Goal: Task Accomplishment & Management: Manage account settings

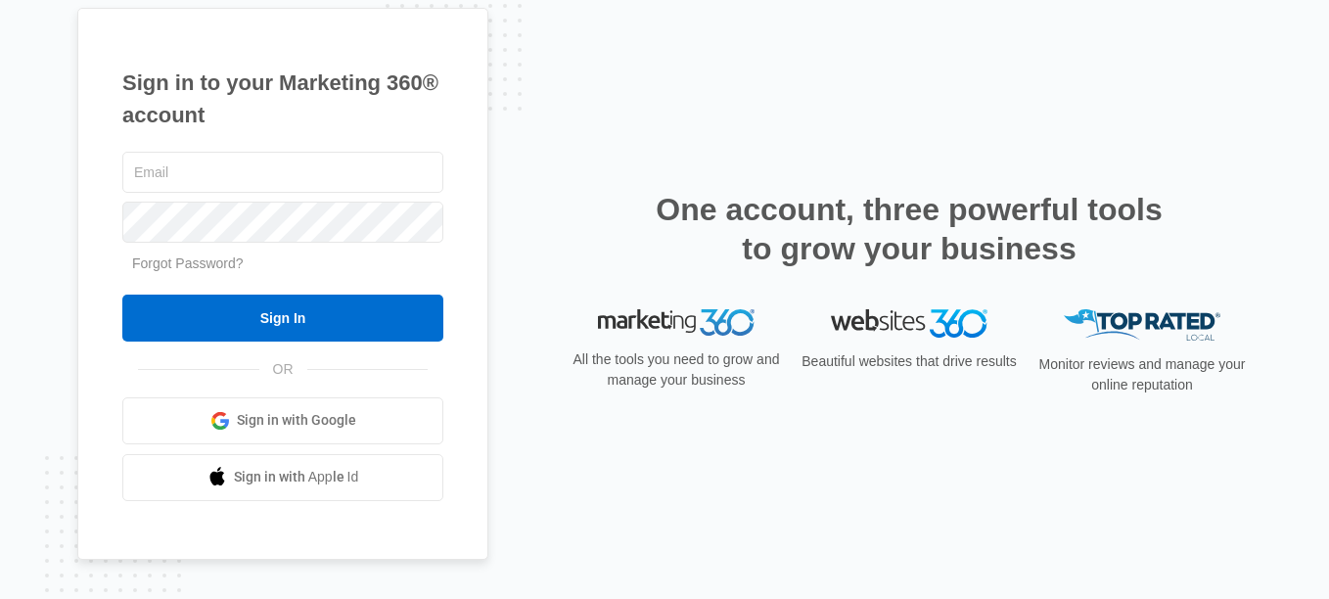
type input "[PERSON_NAME][EMAIL_ADDRESS][DOMAIN_NAME]"
click at [290, 286] on form "Sam@Indyhoosierwindows.com Forgot Password? Sign In" at bounding box center [282, 245] width 321 height 194
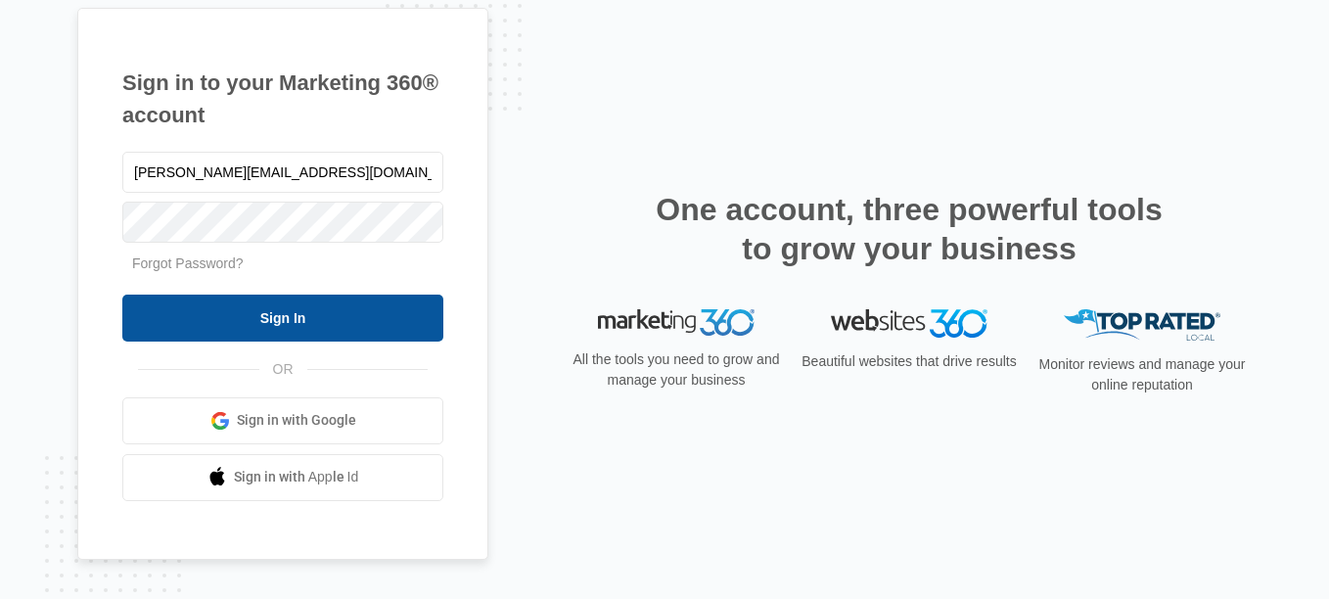
click at [288, 322] on input "Sign In" at bounding box center [282, 318] width 321 height 47
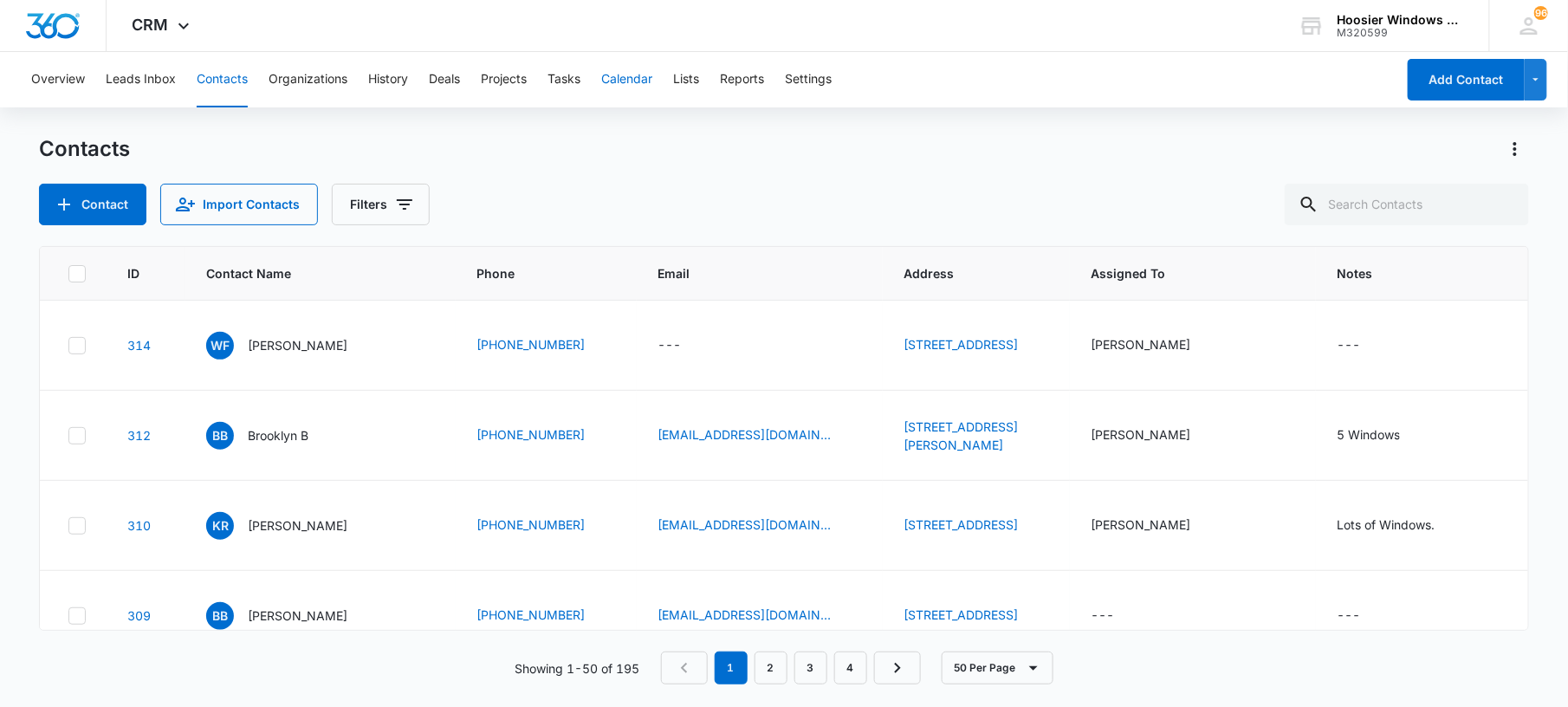
click at [646, 88] on button "Calendar" at bounding box center [627, 80] width 51 height 56
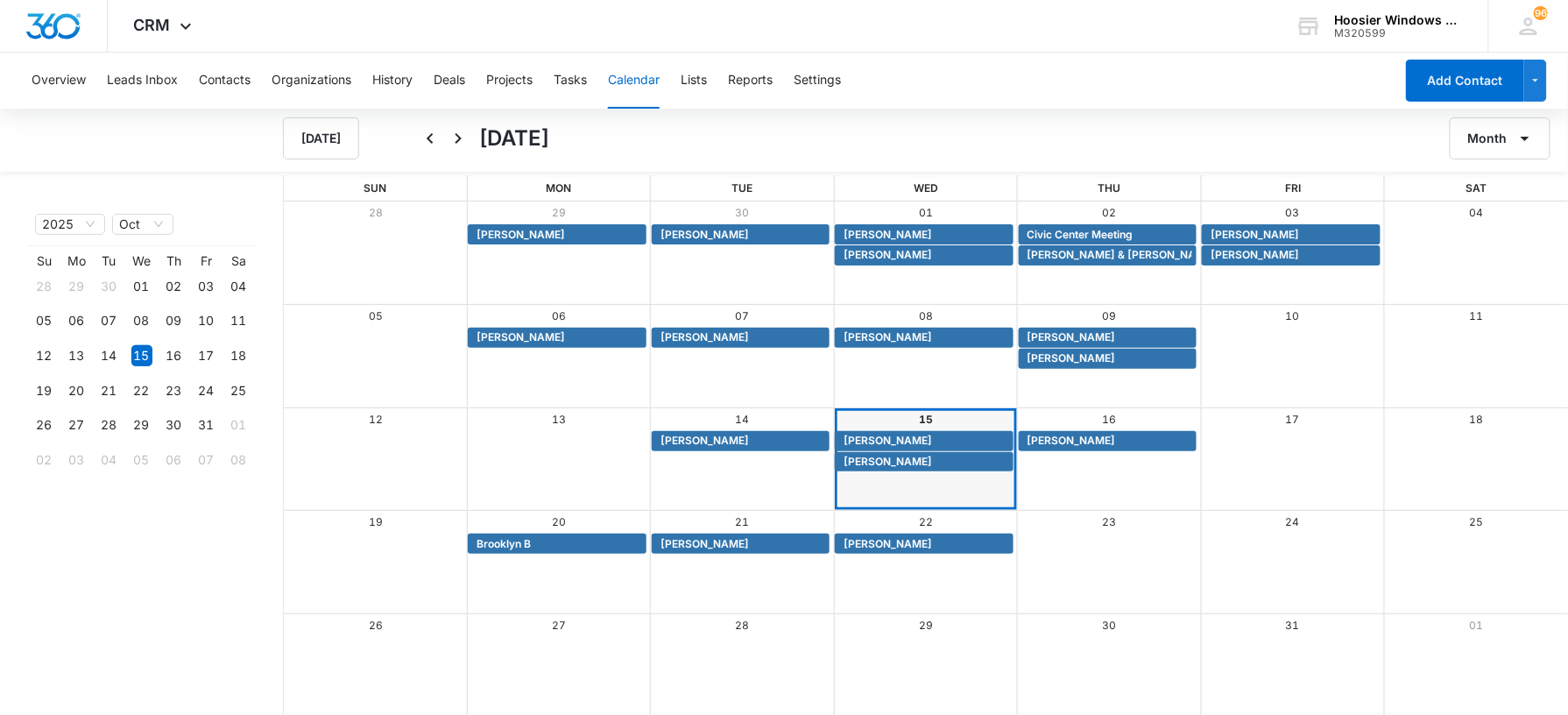
scroll to position [2, 0]
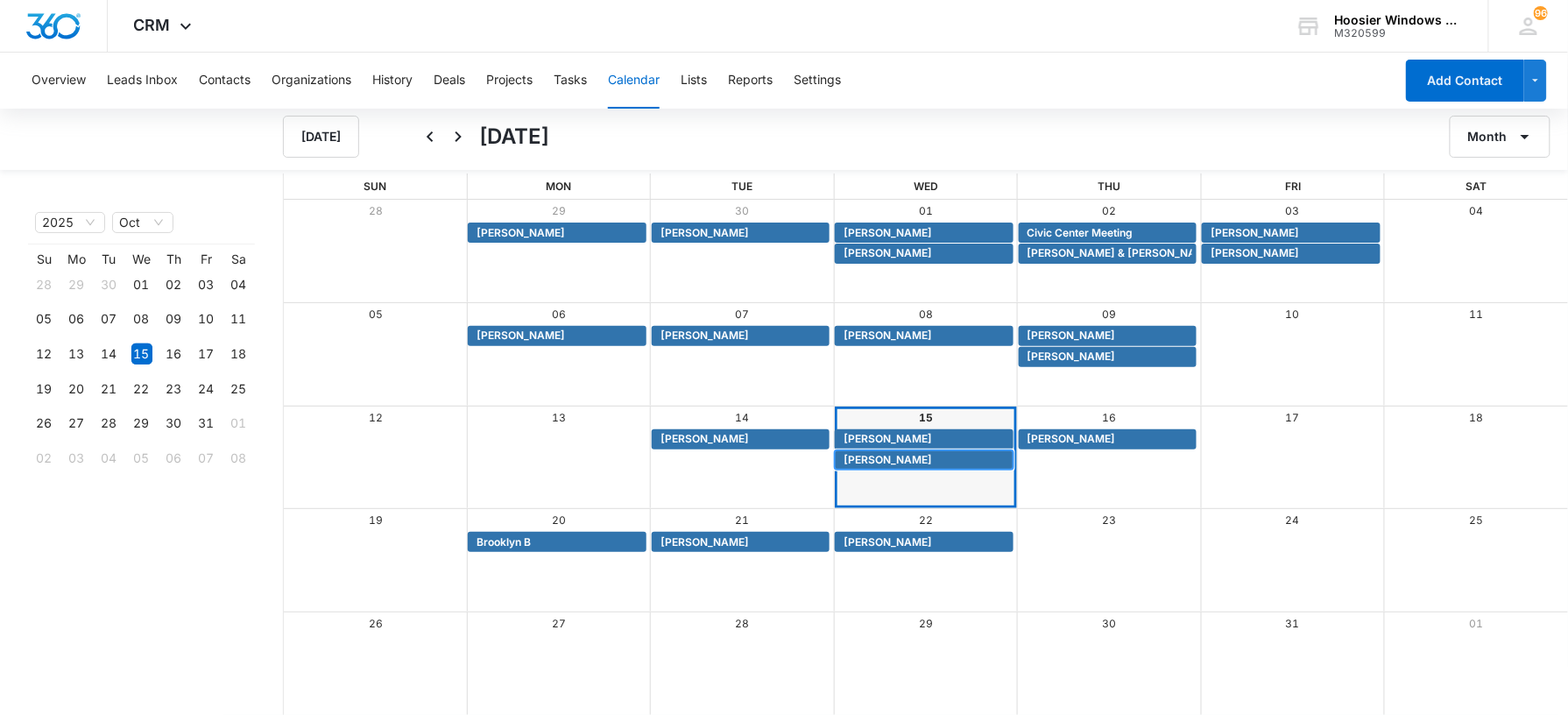
click at [882, 460] on span "[PERSON_NAME]" at bounding box center [887, 460] width 89 height 16
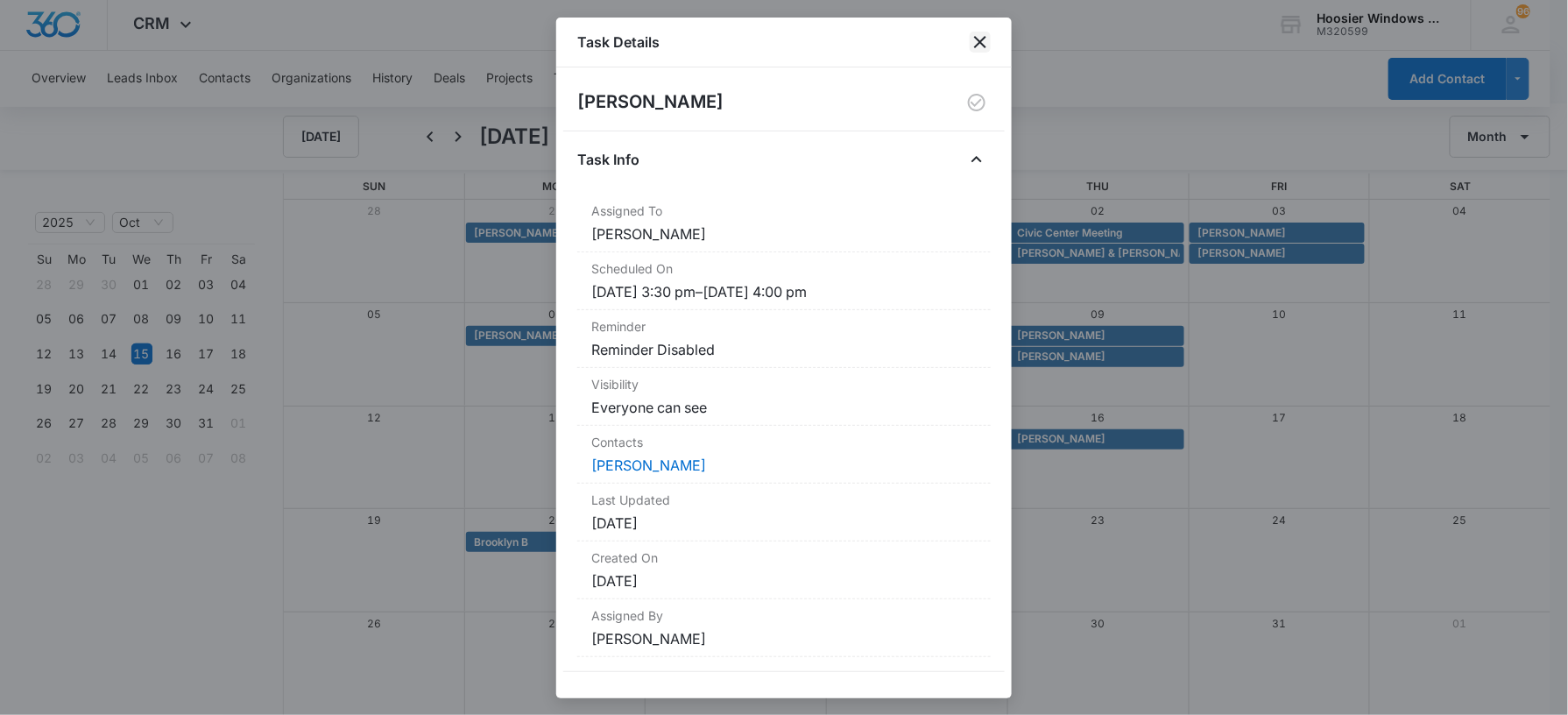
click at [974, 46] on icon "close" at bounding box center [979, 41] width 21 height 21
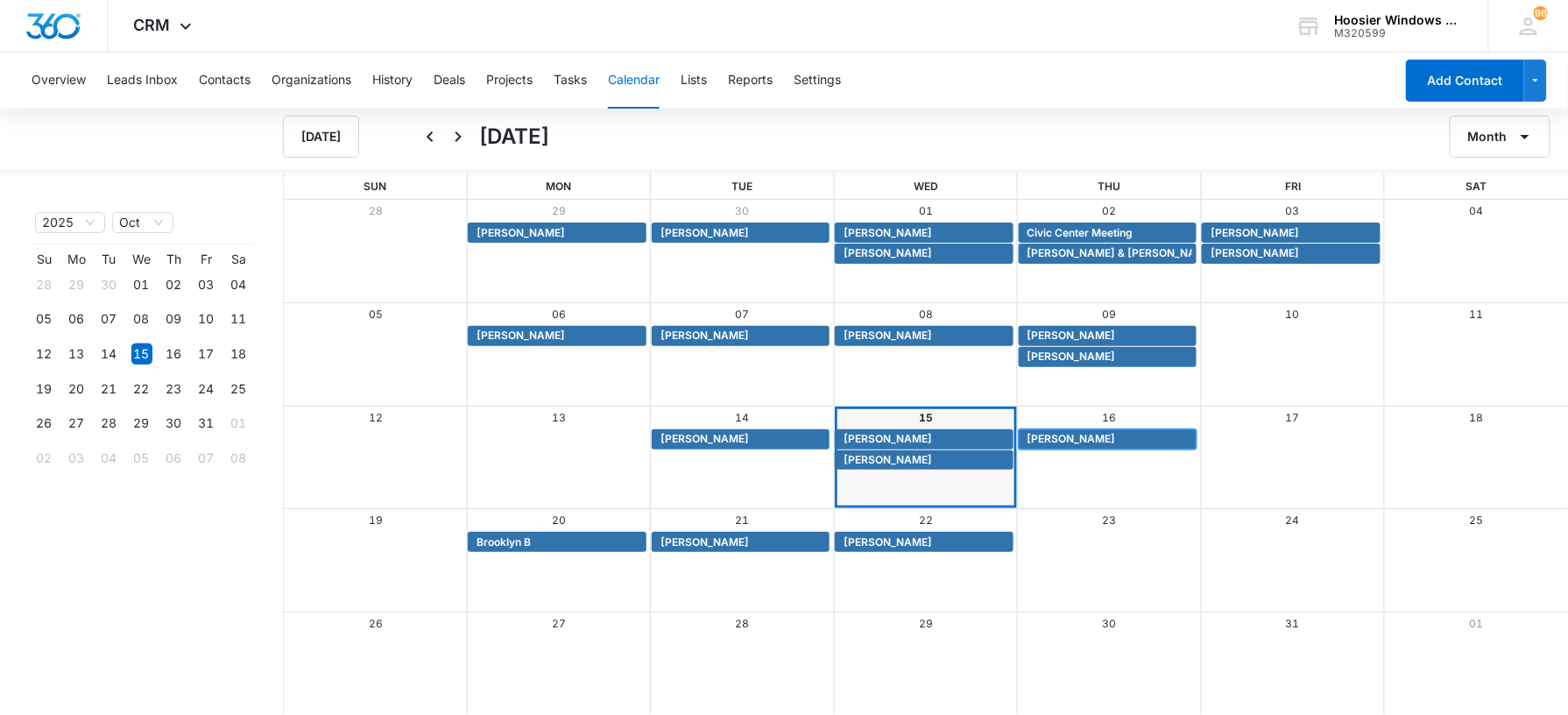
click at [1072, 435] on span "[PERSON_NAME]" at bounding box center [1071, 439] width 89 height 16
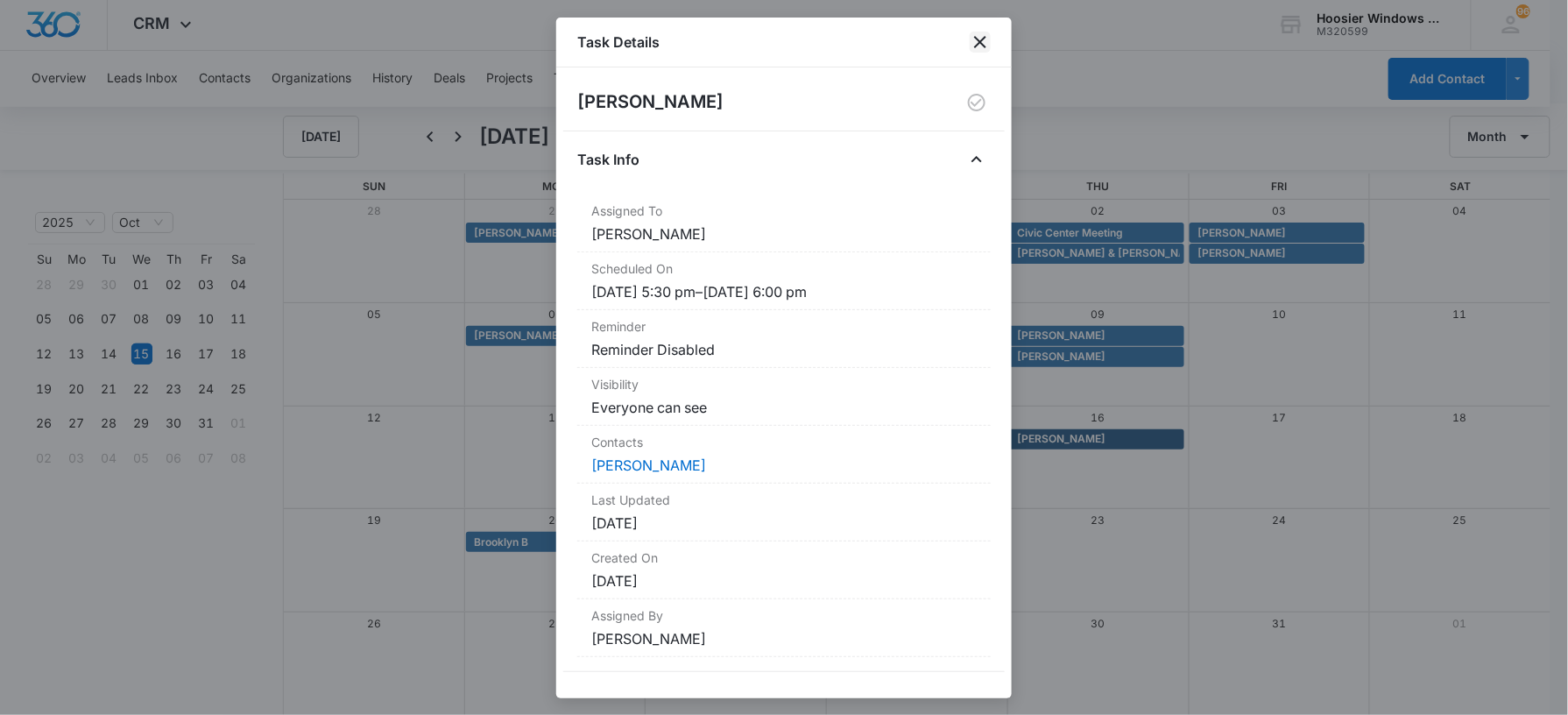
click at [974, 40] on icon "close" at bounding box center [979, 41] width 21 height 21
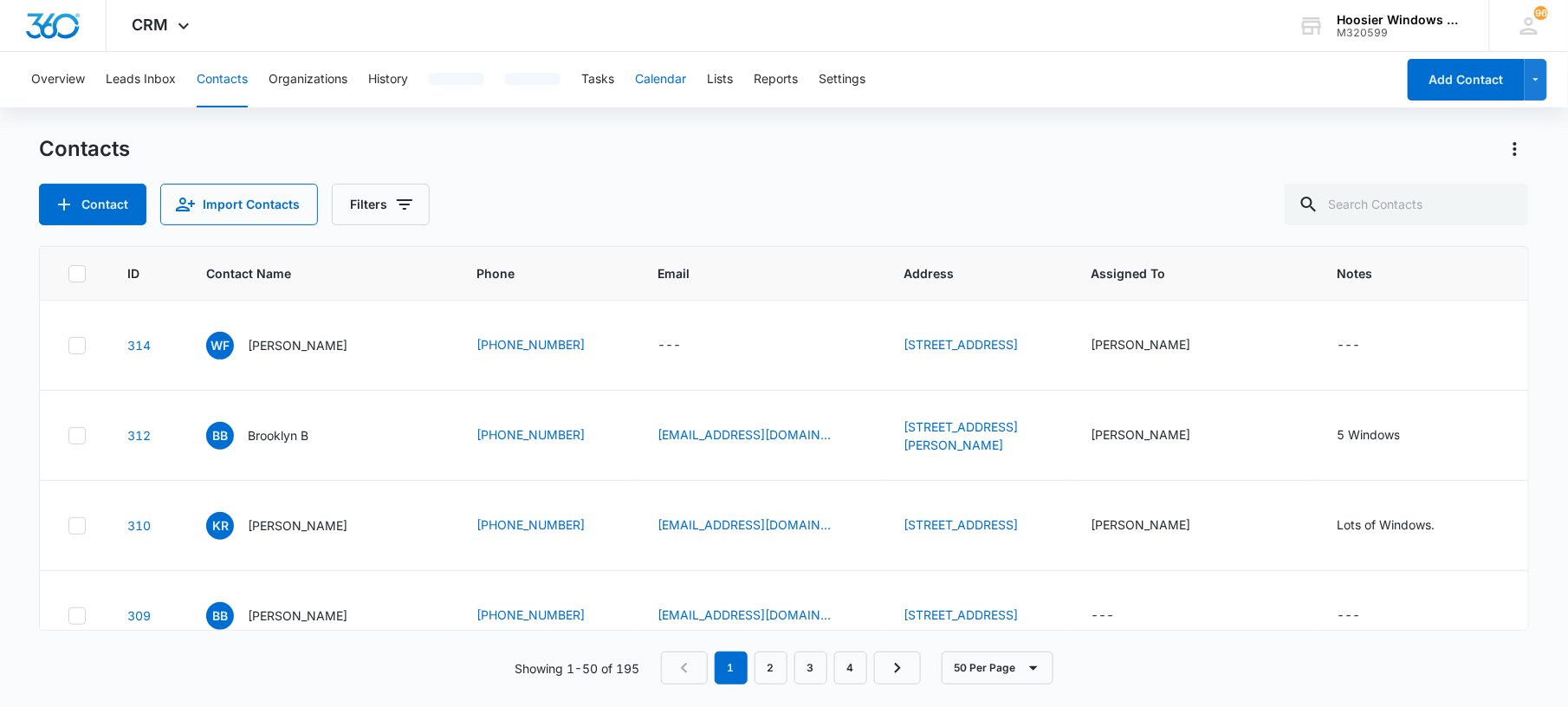
click at [645, 78] on button "Calendar" at bounding box center [660, 80] width 51 height 56
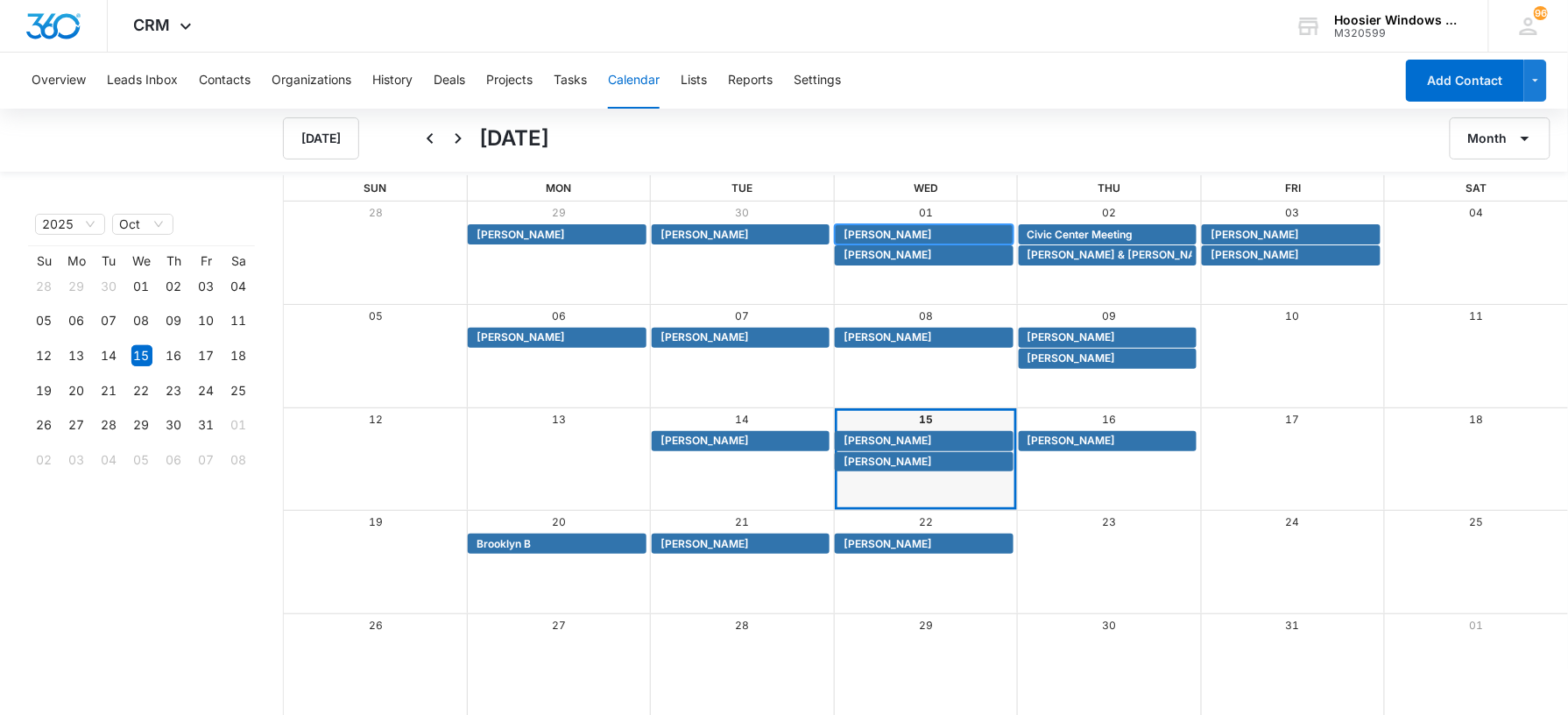
click at [881, 234] on span "[PERSON_NAME]" at bounding box center [887, 234] width 89 height 16
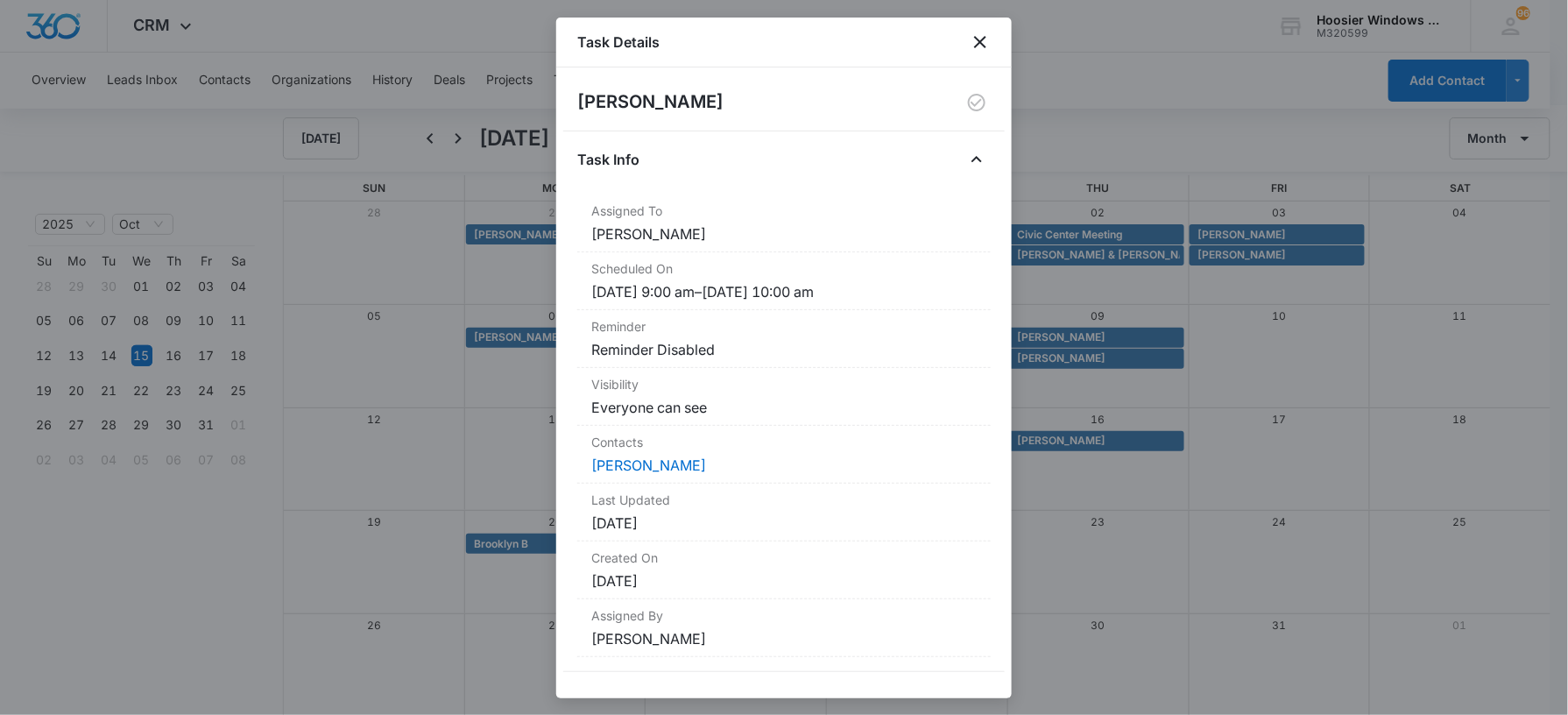
scroll to position [12, 0]
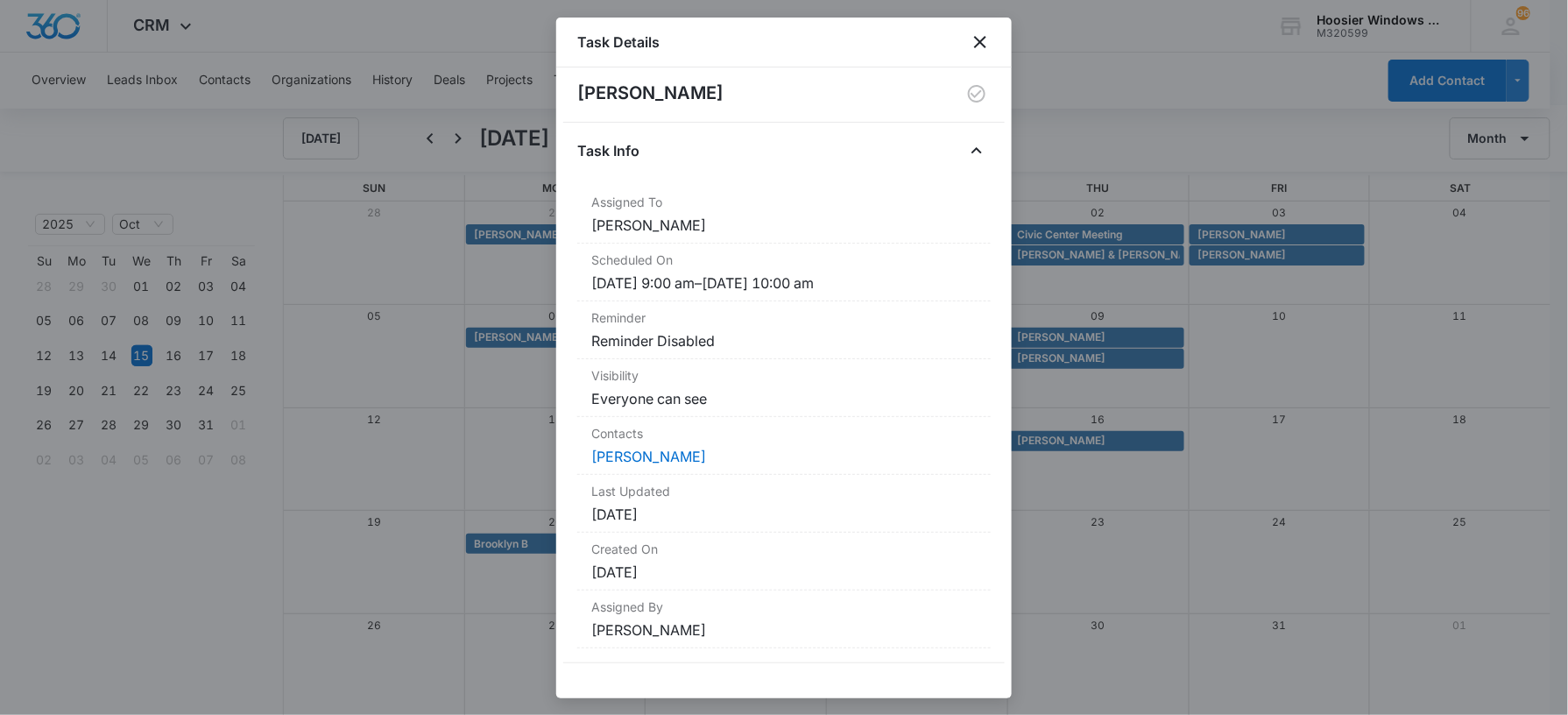
click at [975, 54] on div "Task Details" at bounding box center [783, 43] width 456 height 50
click at [977, 47] on icon "close" at bounding box center [979, 41] width 21 height 21
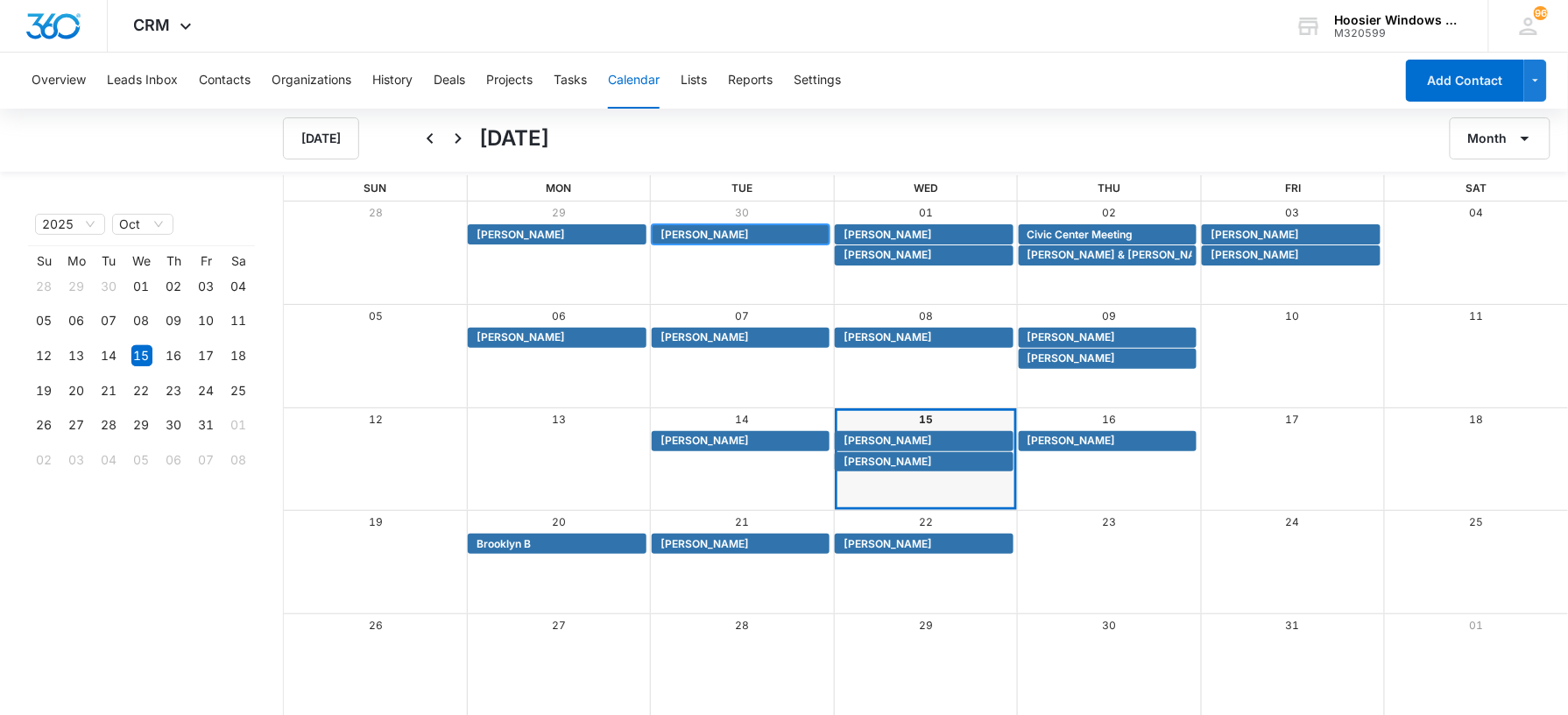
click at [701, 227] on span "[PERSON_NAME]" at bounding box center [704, 234] width 89 height 16
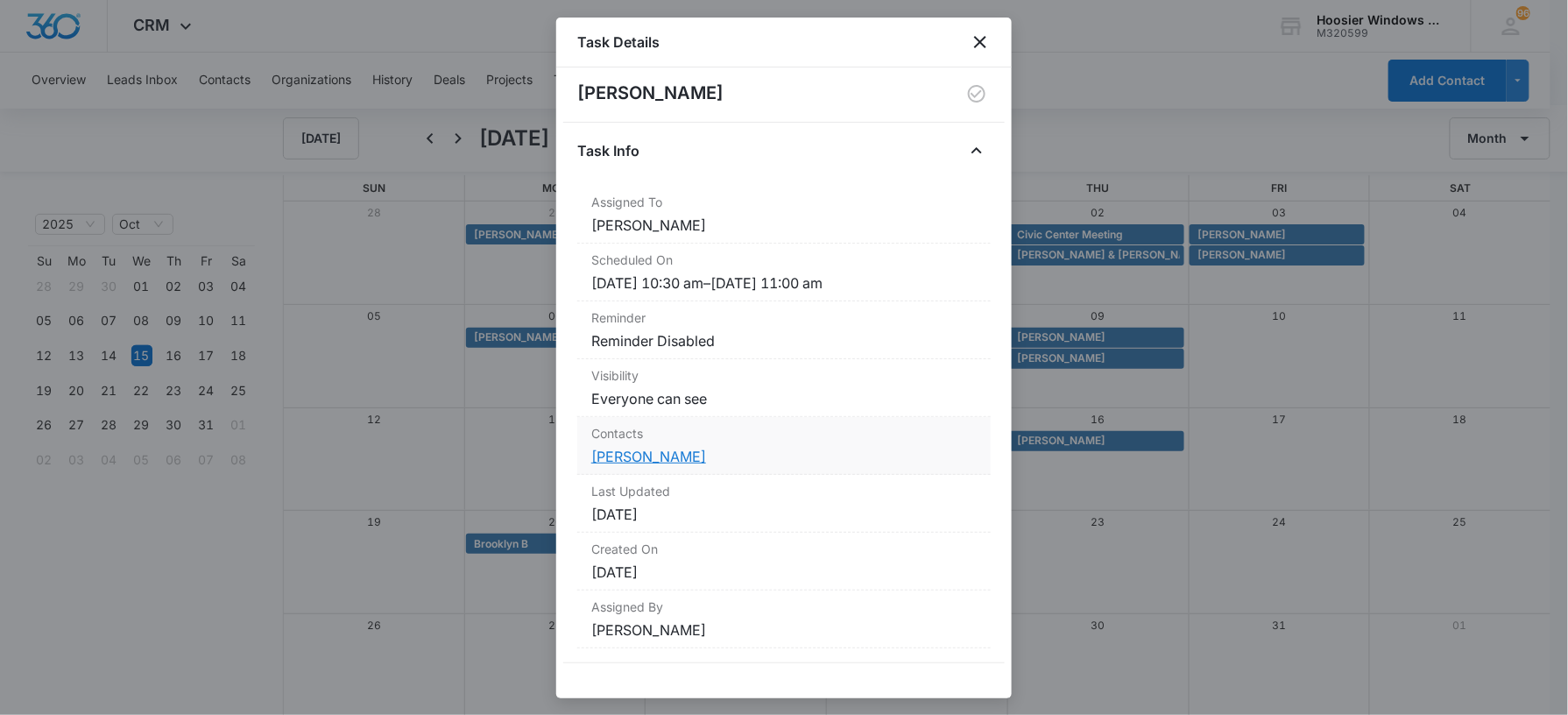
click at [609, 447] on link "[PERSON_NAME]" at bounding box center [649, 456] width 115 height 18
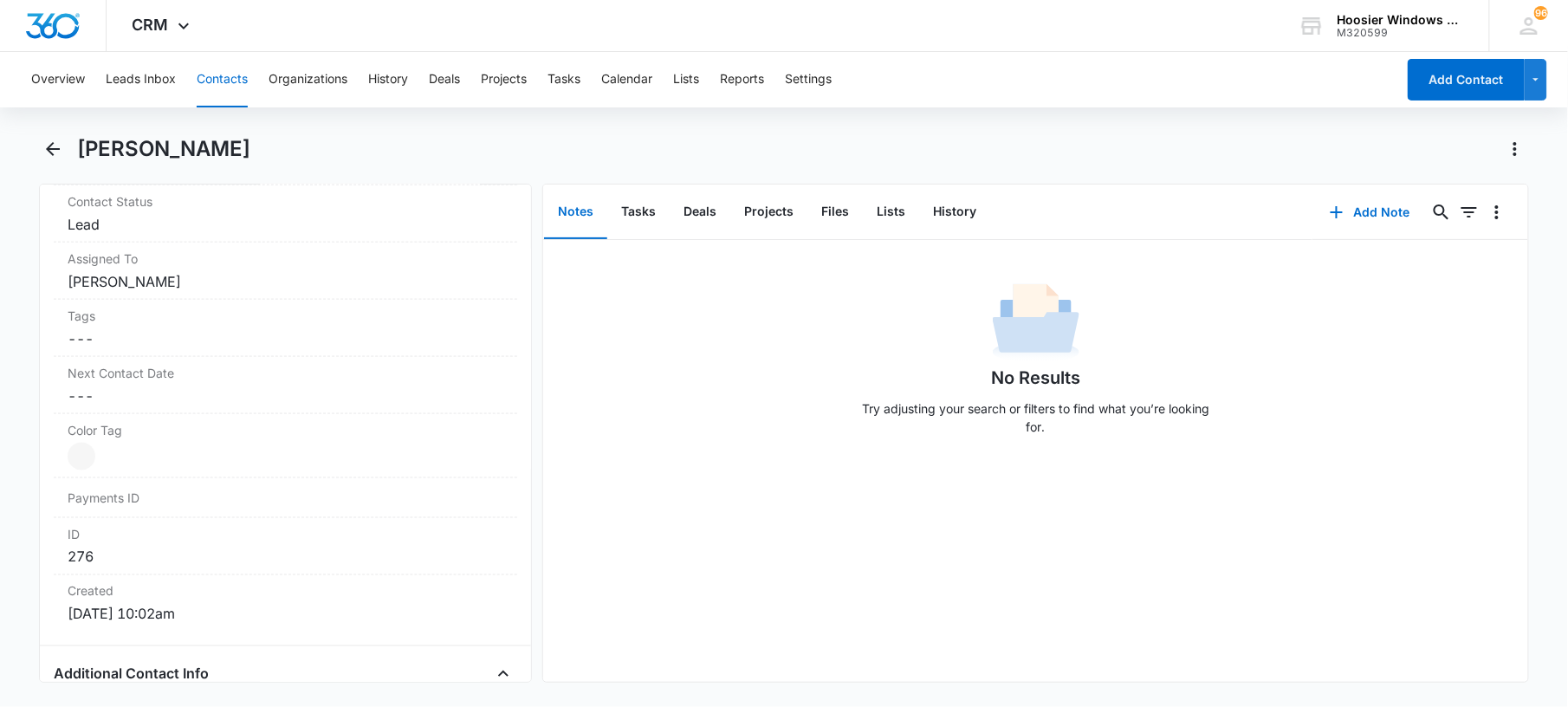
scroll to position [695, 0]
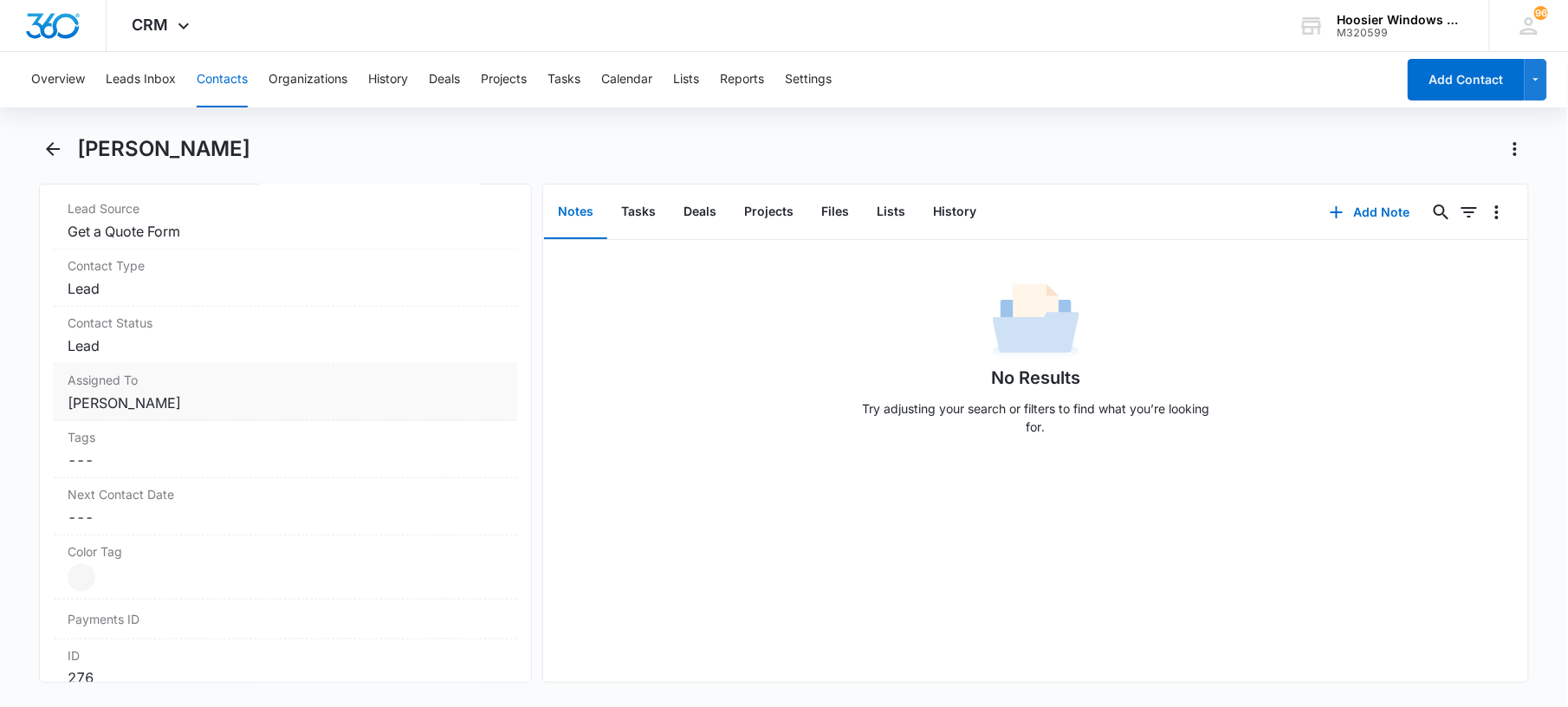
click at [497, 374] on div "Assigned To Cancel Save Changes Tom Richards" at bounding box center [286, 392] width 464 height 58
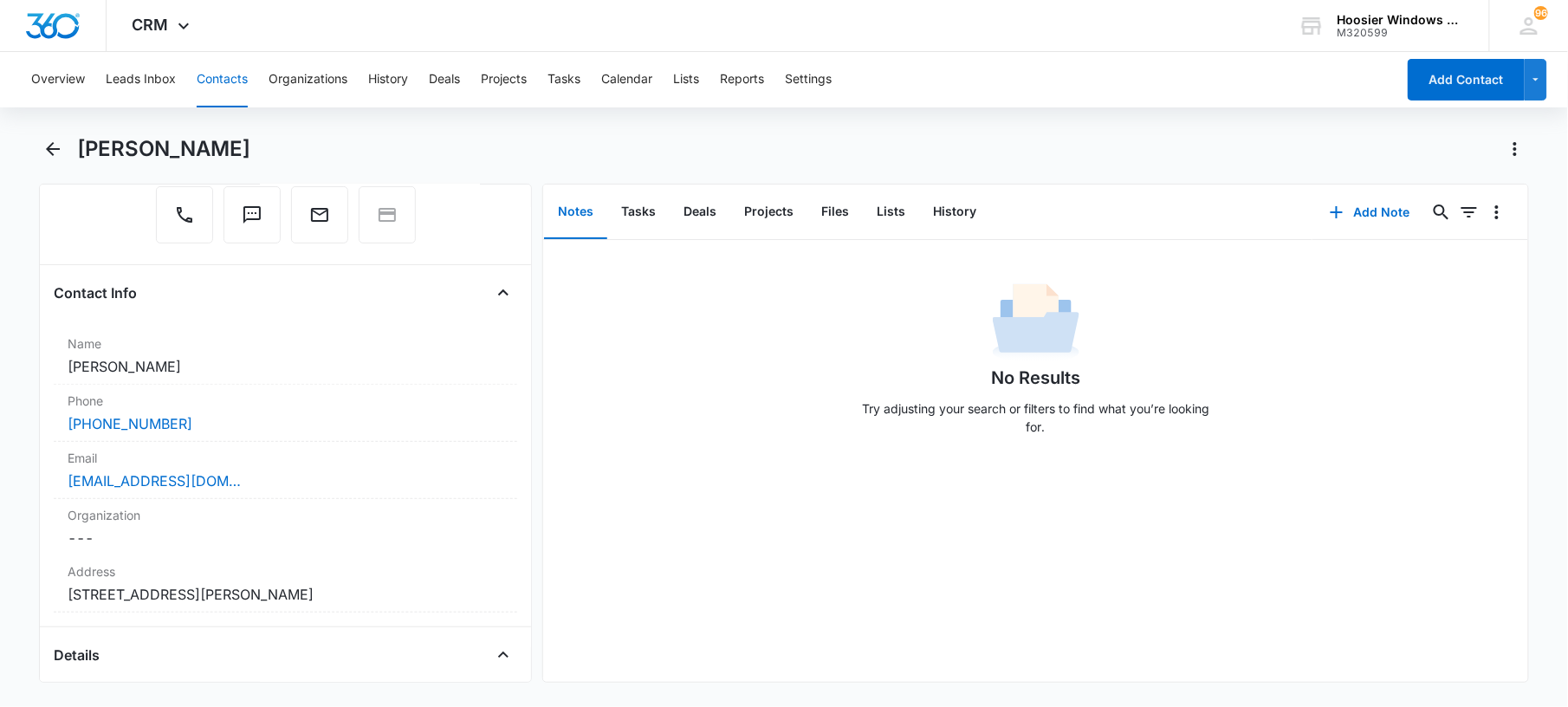
scroll to position [204, 0]
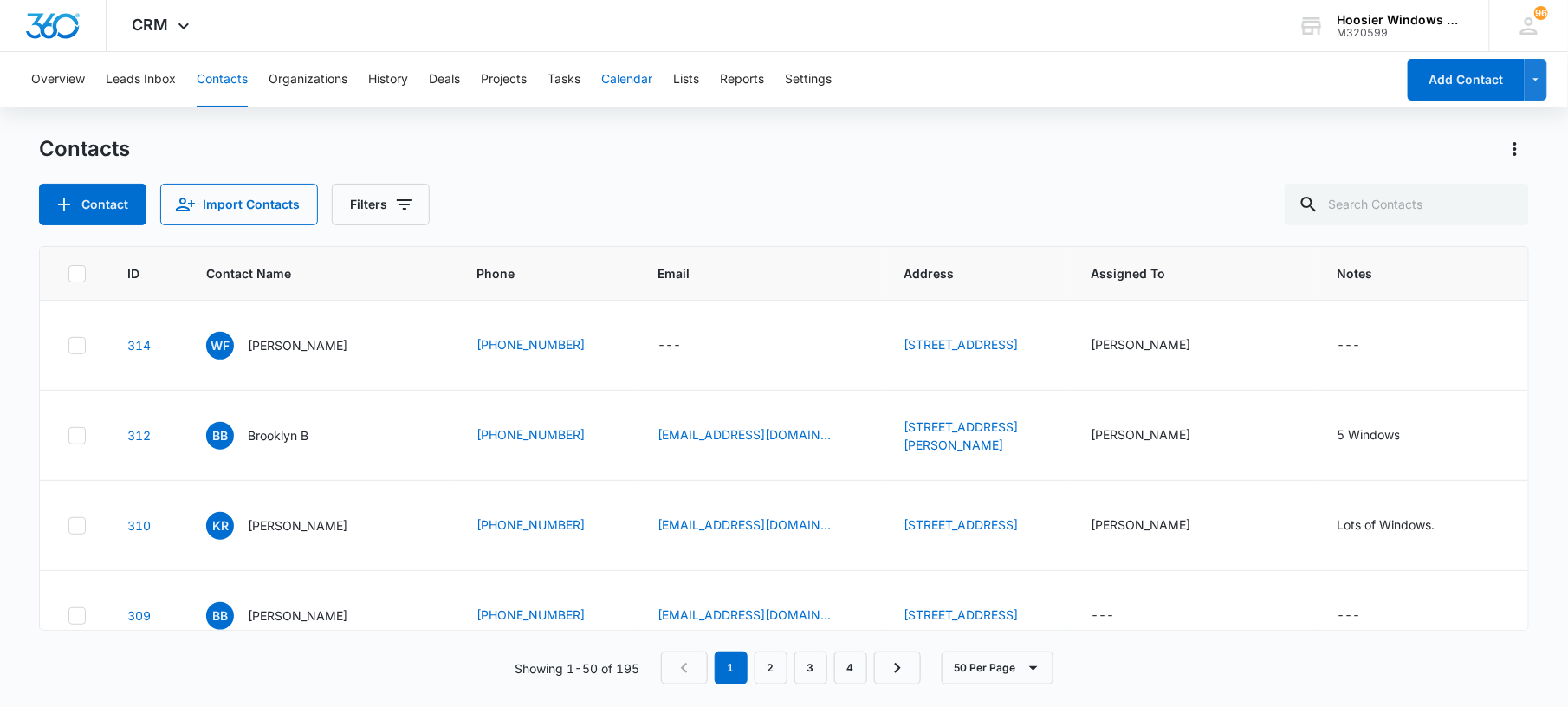
click at [630, 84] on button "Calendar" at bounding box center [627, 80] width 51 height 56
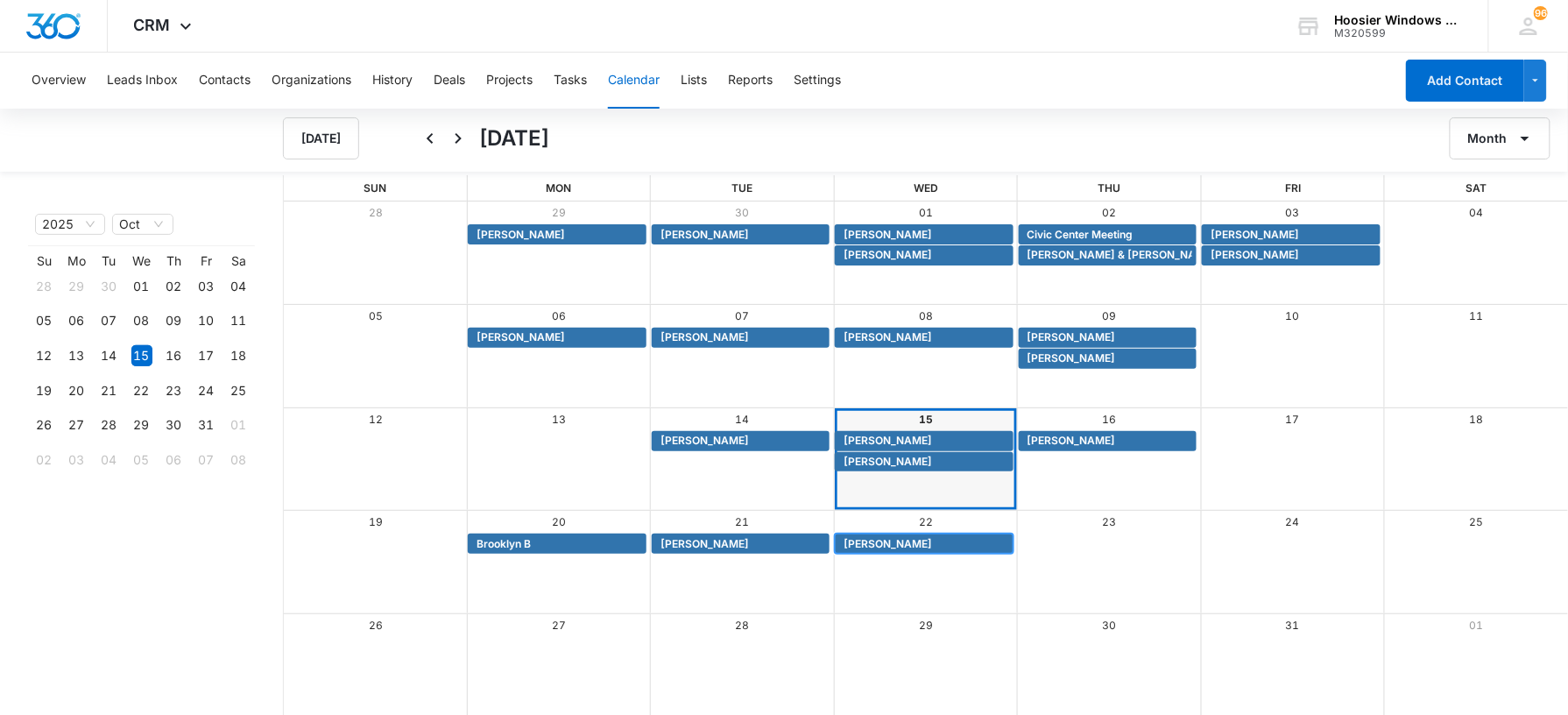
click at [894, 543] on span "[PERSON_NAME]" at bounding box center [887, 544] width 89 height 16
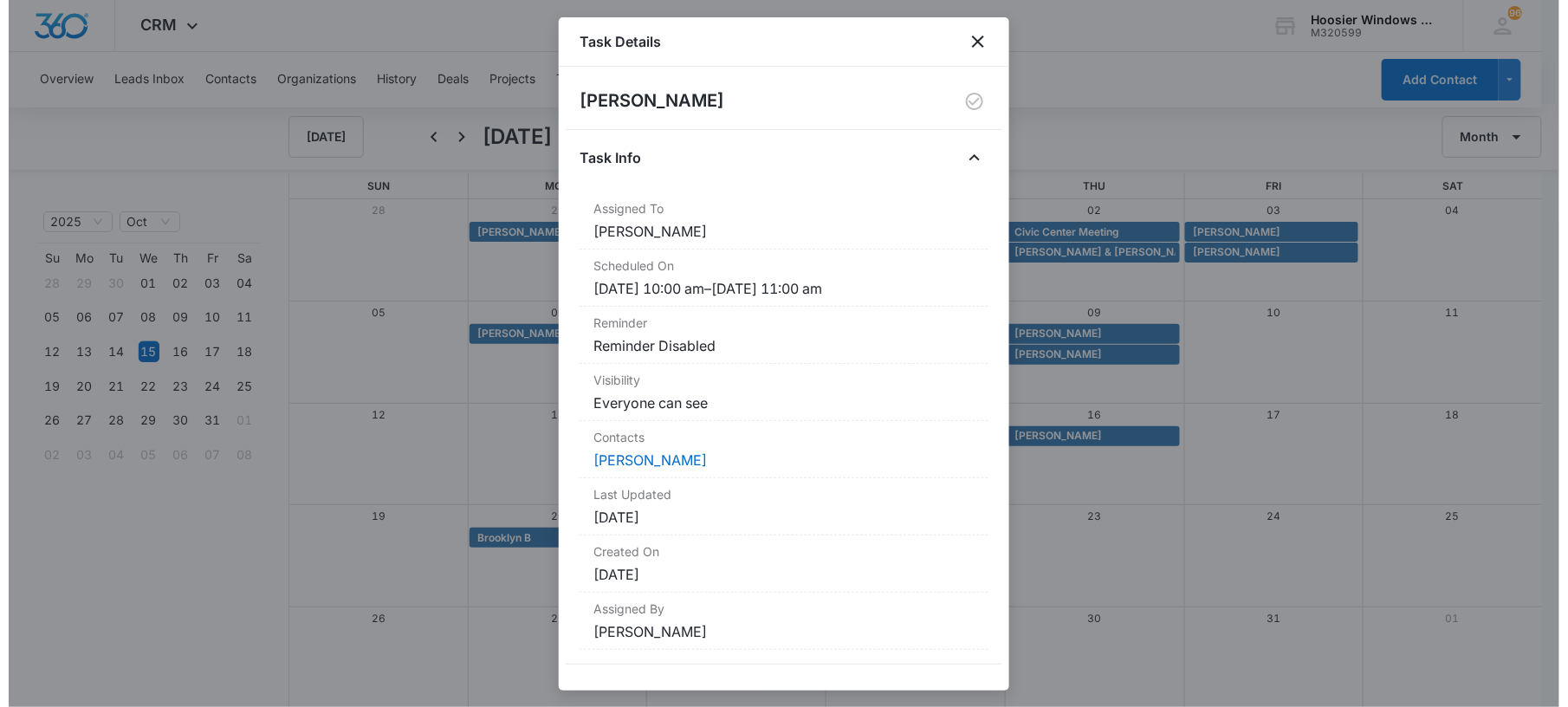
scroll to position [12, 0]
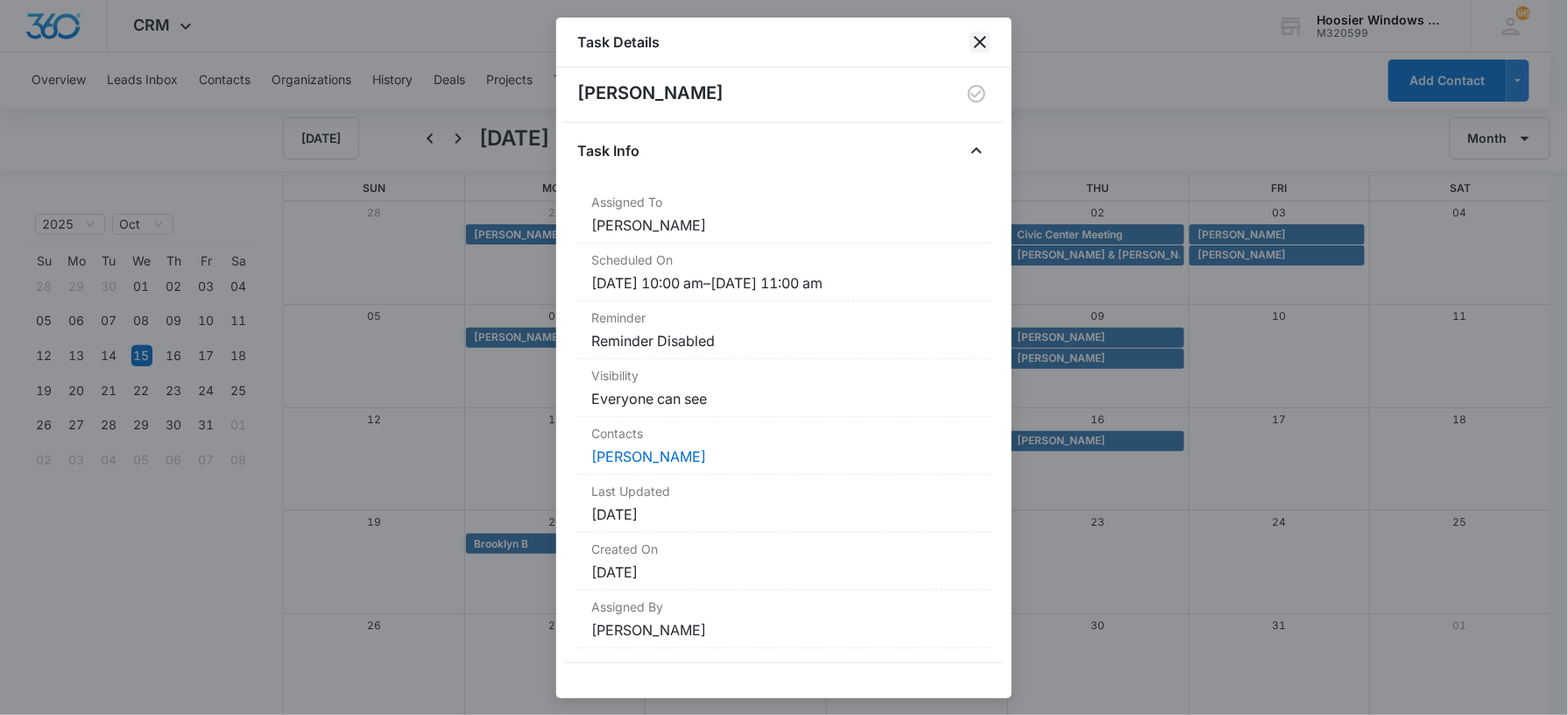
click at [976, 38] on icon "close" at bounding box center [980, 42] width 13 height 13
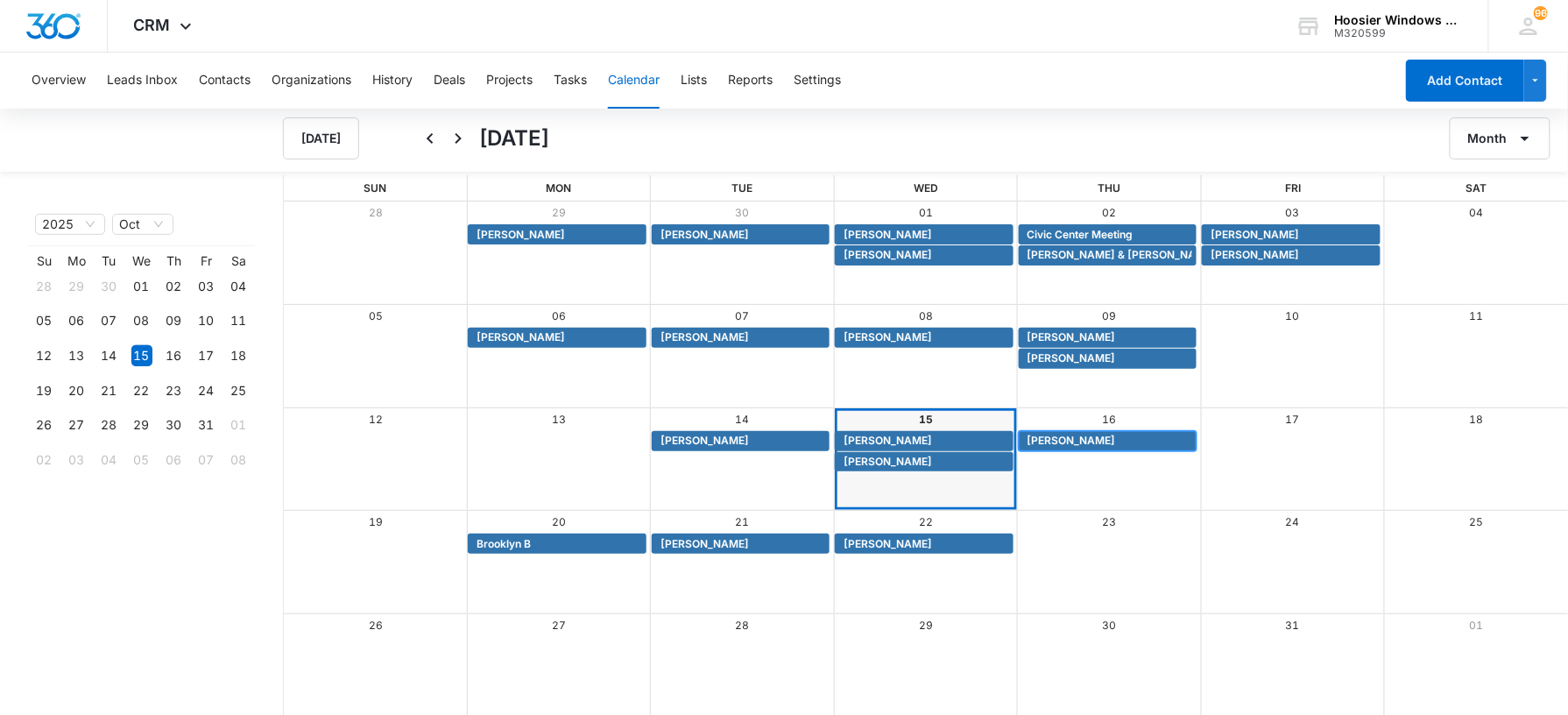
click at [1052, 438] on span "[PERSON_NAME]" at bounding box center [1071, 440] width 89 height 16
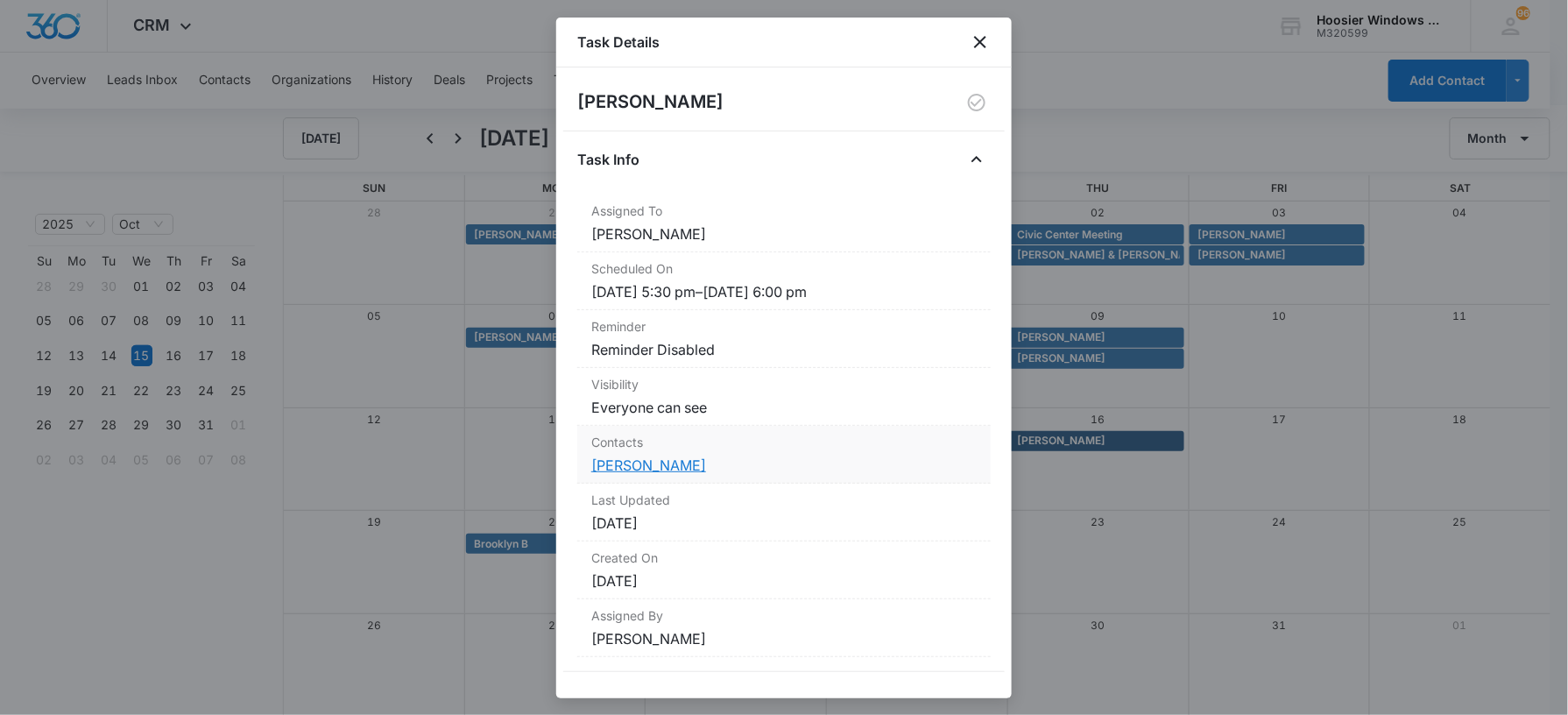
click at [652, 467] on link "[PERSON_NAME]" at bounding box center [649, 465] width 115 height 18
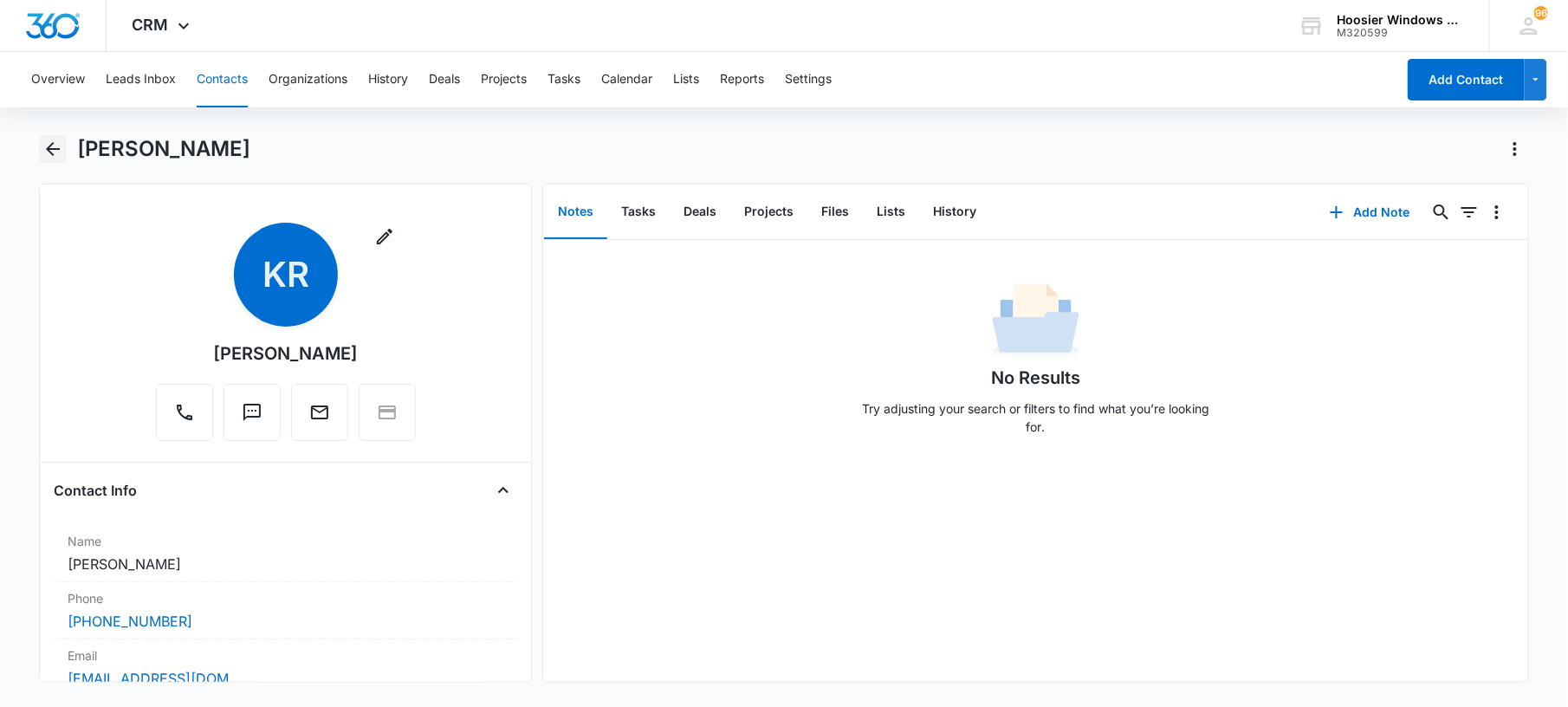
click at [56, 150] on icon "Back" at bounding box center [52, 149] width 20 height 20
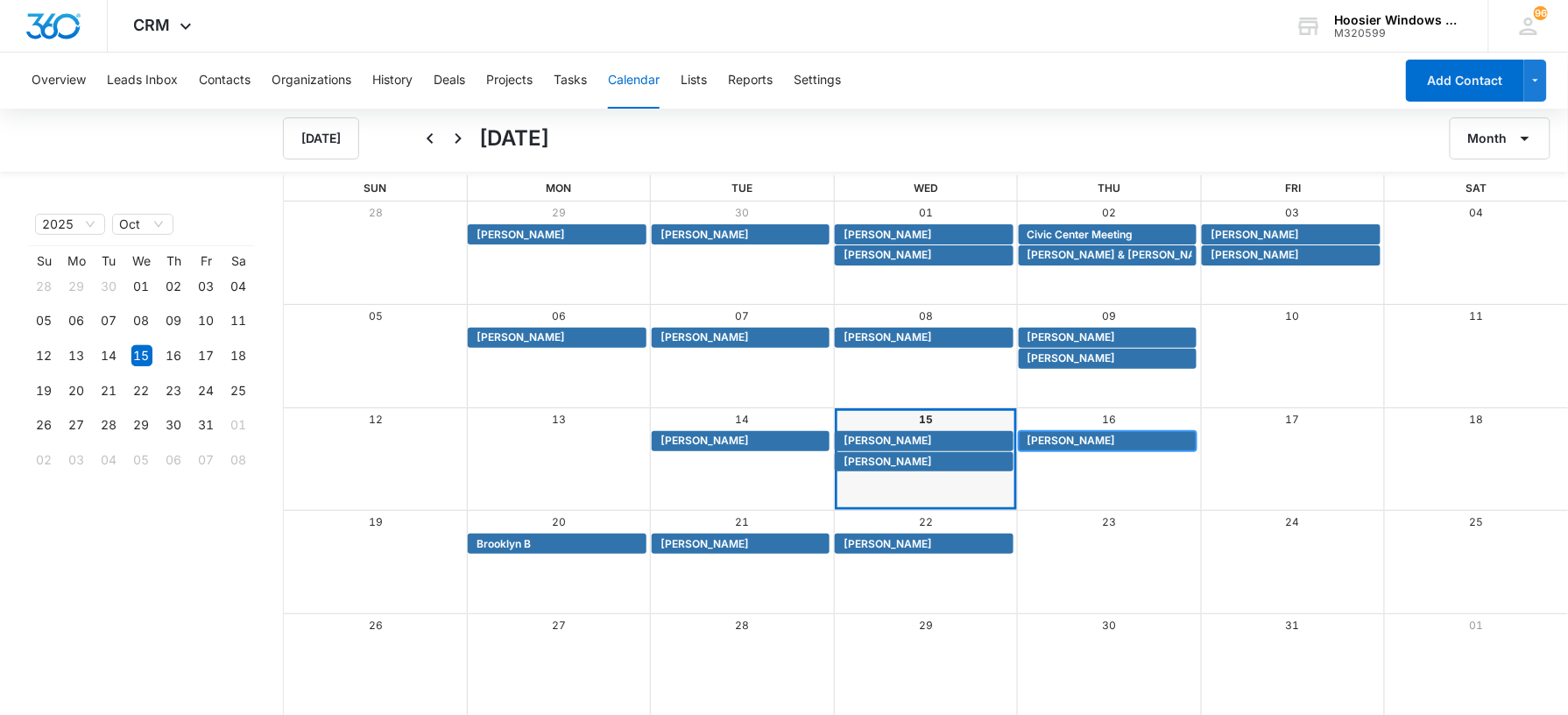
click at [1100, 438] on span "[PERSON_NAME]" at bounding box center [1071, 440] width 89 height 16
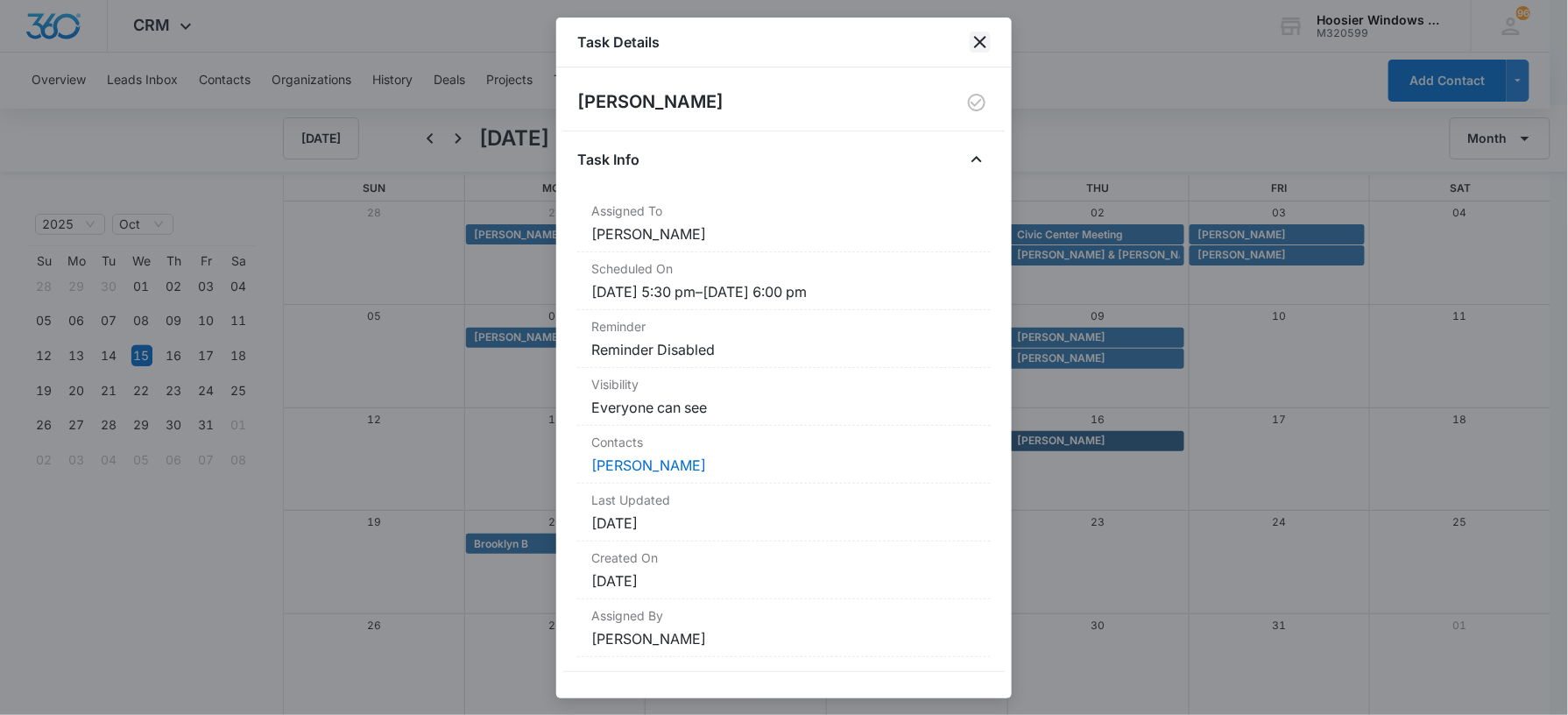
click at [988, 46] on icon "close" at bounding box center [979, 41] width 21 height 21
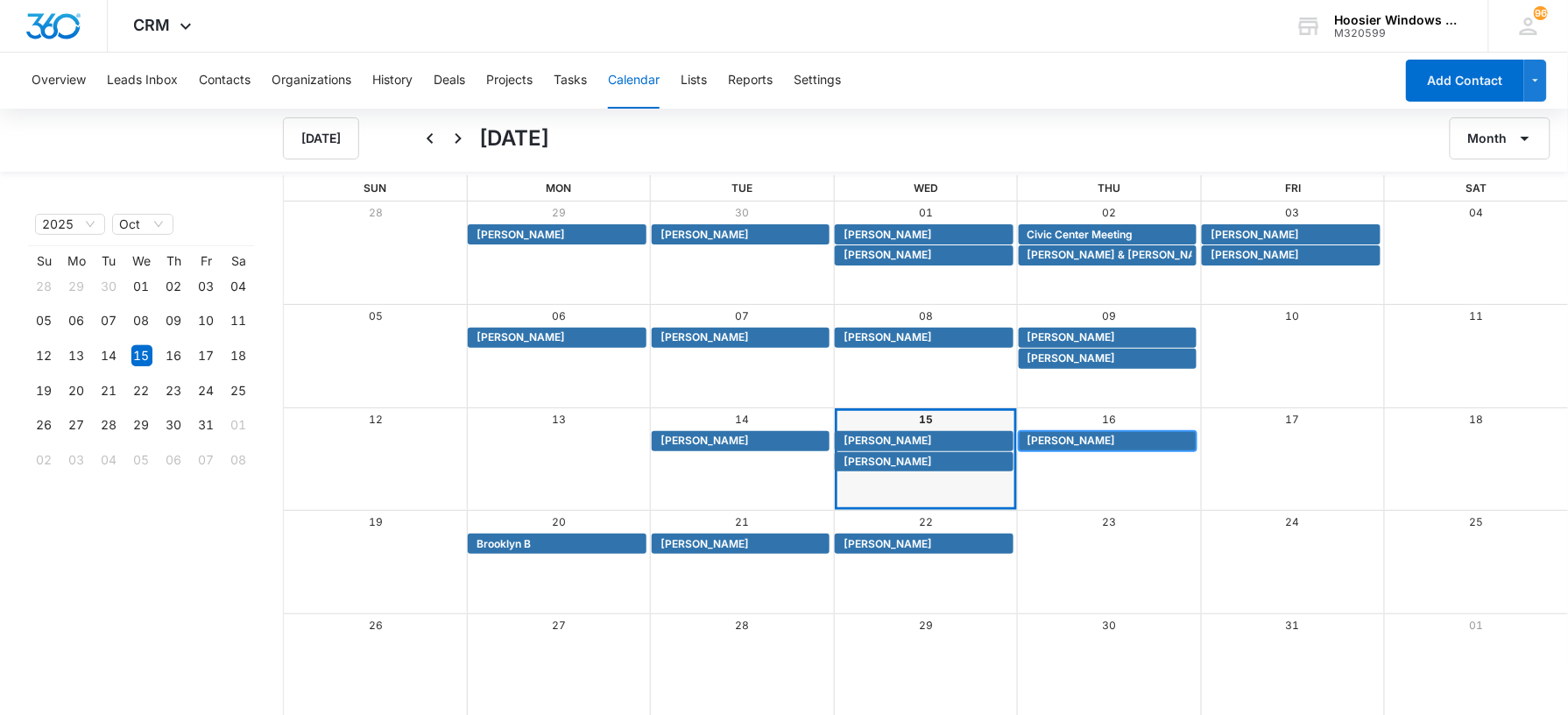
scroll to position [2, 0]
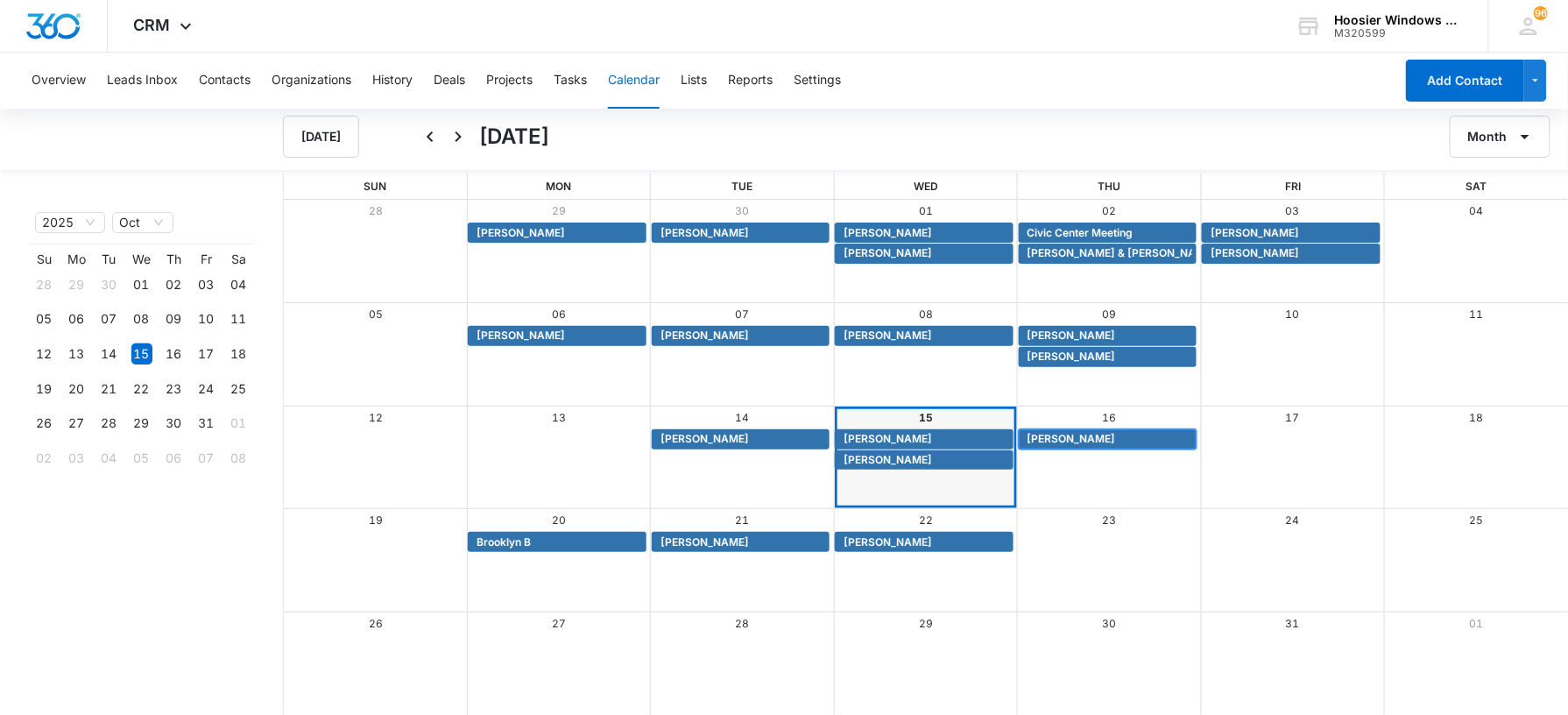
click at [1080, 434] on span "[PERSON_NAME]" at bounding box center [1071, 439] width 89 height 16
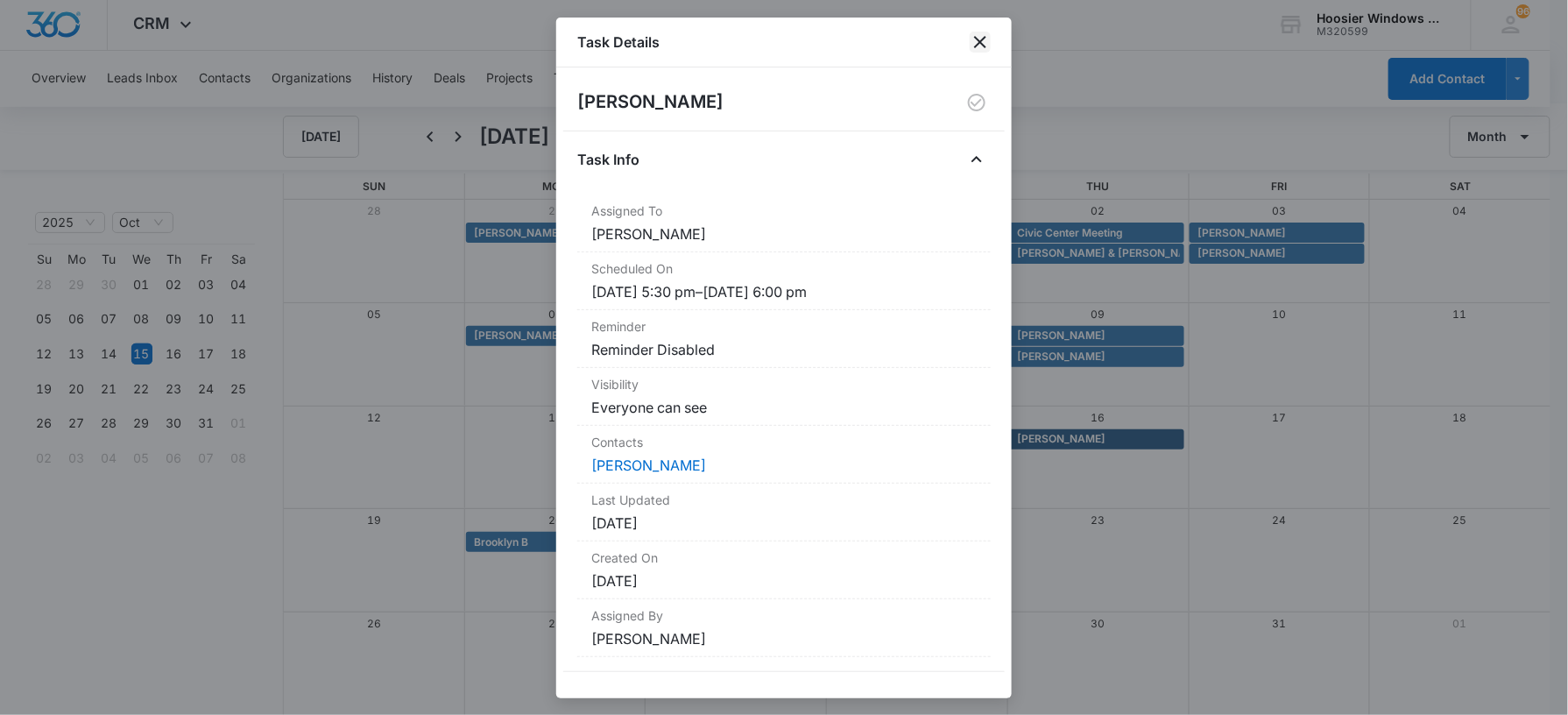
click at [981, 36] on icon "close" at bounding box center [979, 41] width 21 height 21
